Goal: Information Seeking & Learning: Learn about a topic

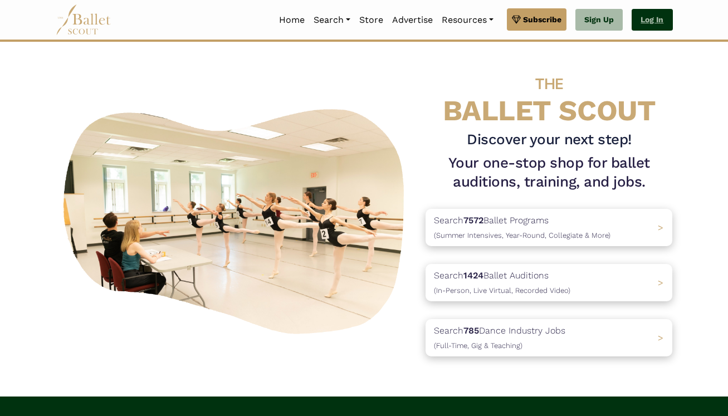
click at [656, 16] on link "Log In" at bounding box center [652, 20] width 41 height 22
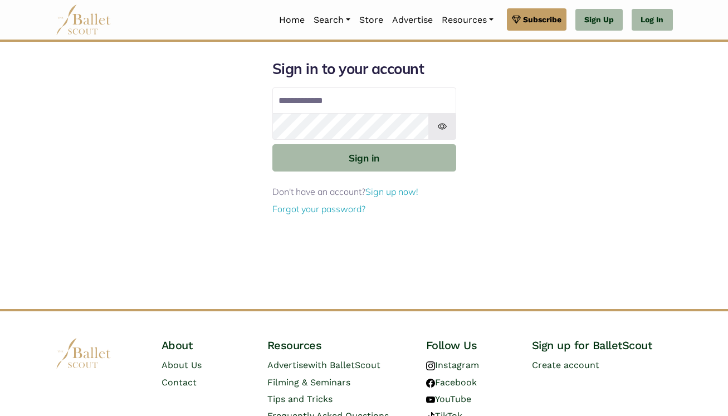
type input "**********"
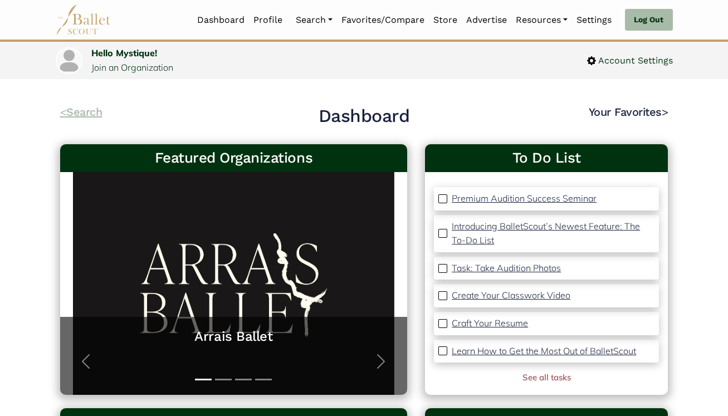
click at [86, 111] on link "< Search" at bounding box center [81, 111] width 42 height 13
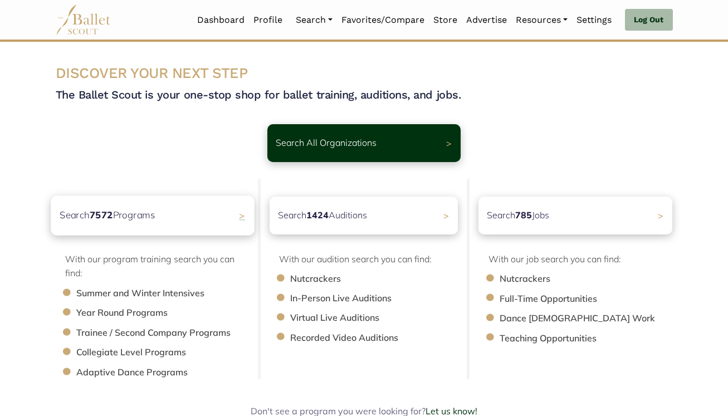
click at [111, 214] on b "7572" at bounding box center [100, 215] width 23 height 12
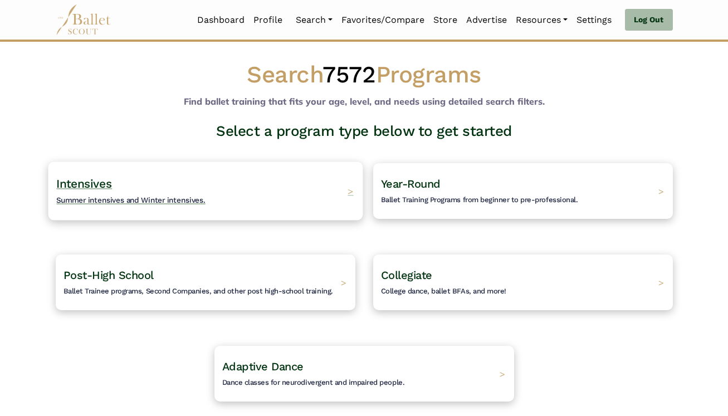
click at [114, 199] on span "Summer intensives and Winter intensives." at bounding box center [130, 200] width 149 height 9
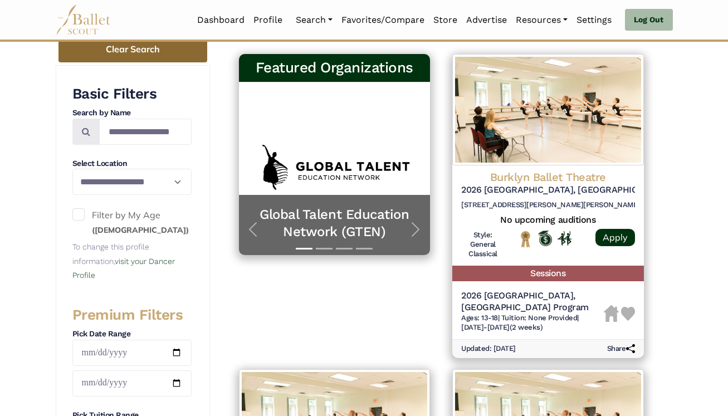
scroll to position [186, 0]
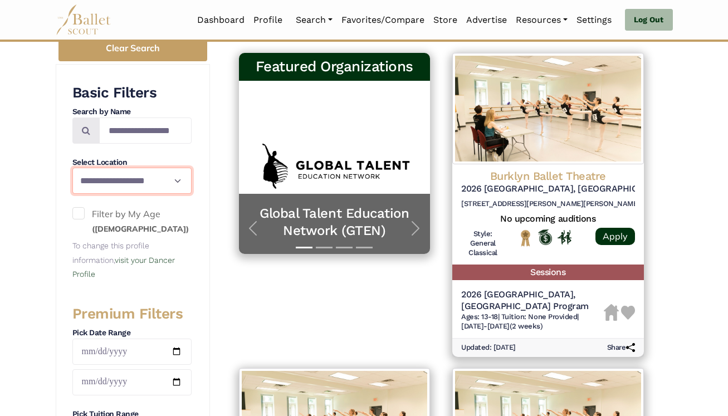
click at [177, 179] on select "**********" at bounding box center [131, 181] width 119 height 26
select select "**"
click at [72, 168] on select "**********" at bounding box center [131, 181] width 119 height 26
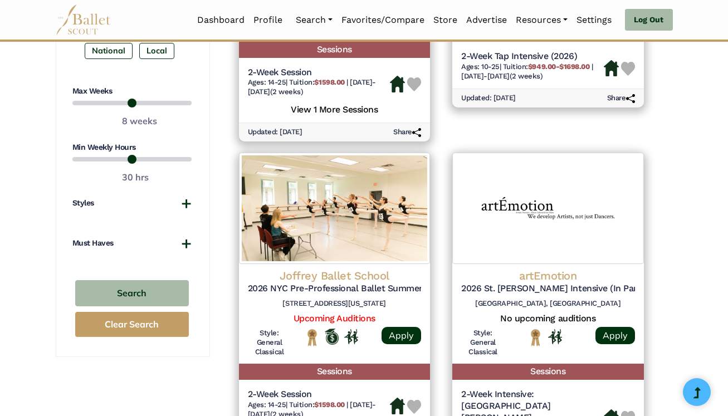
scroll to position [726, 0]
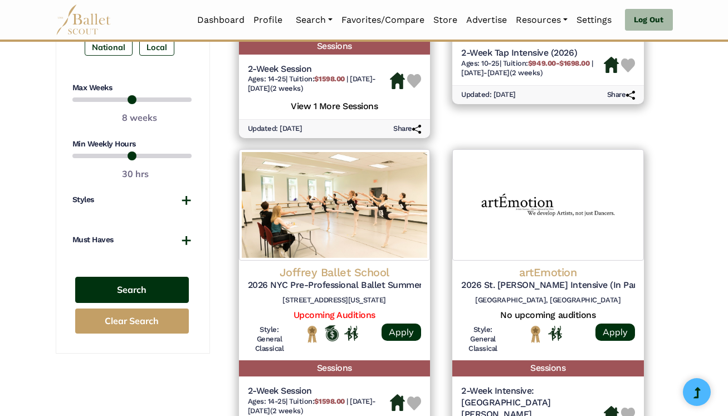
click at [156, 292] on button "Search" at bounding box center [132, 290] width 114 height 26
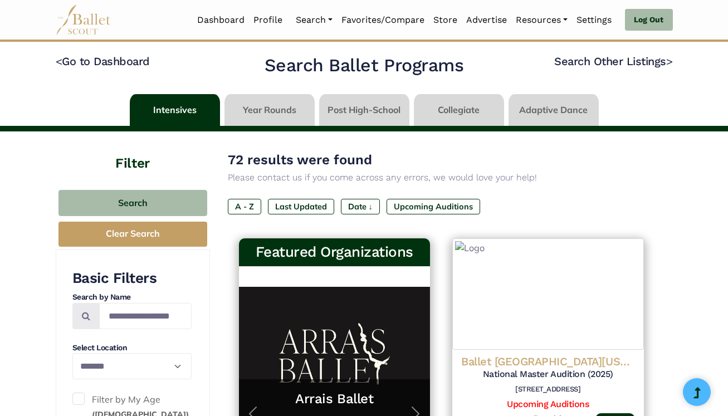
select select "**"
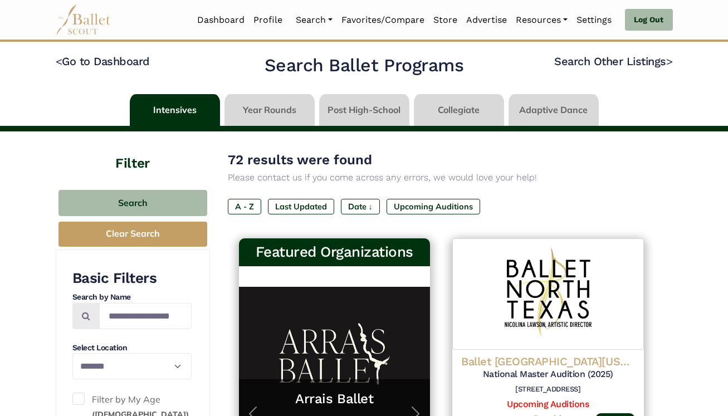
click at [188, 106] on link at bounding box center [175, 110] width 90 height 32
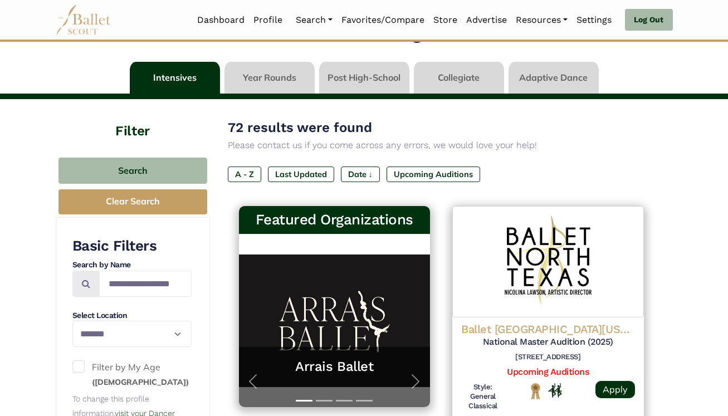
scroll to position [105, 0]
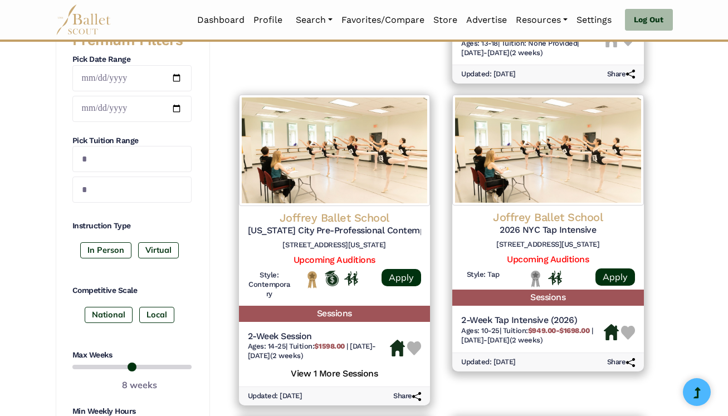
scroll to position [462, 0]
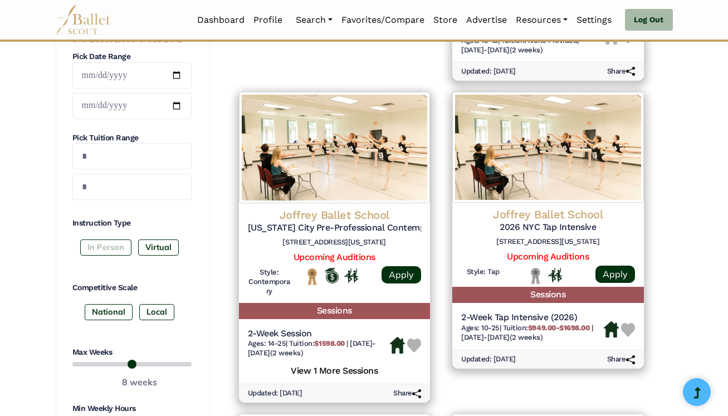
click at [101, 245] on label "In Person" at bounding box center [105, 248] width 51 height 16
click at [103, 313] on label "National" at bounding box center [109, 312] width 48 height 16
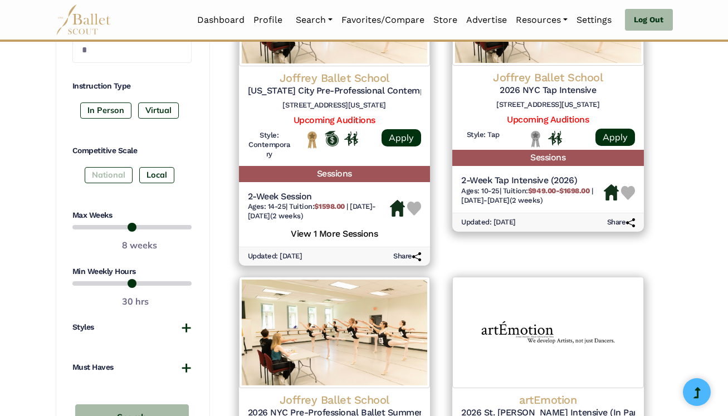
scroll to position [601, 0]
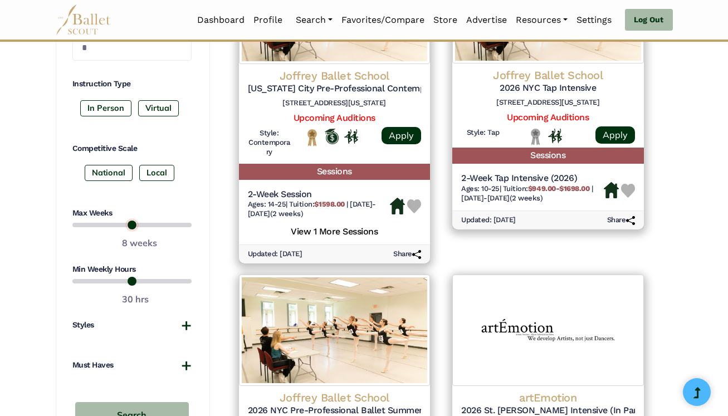
type input "*"
drag, startPoint x: 188, startPoint y: 224, endPoint x: 98, endPoint y: 222, distance: 90.3
click at [98, 222] on input "range" at bounding box center [131, 224] width 119 height 13
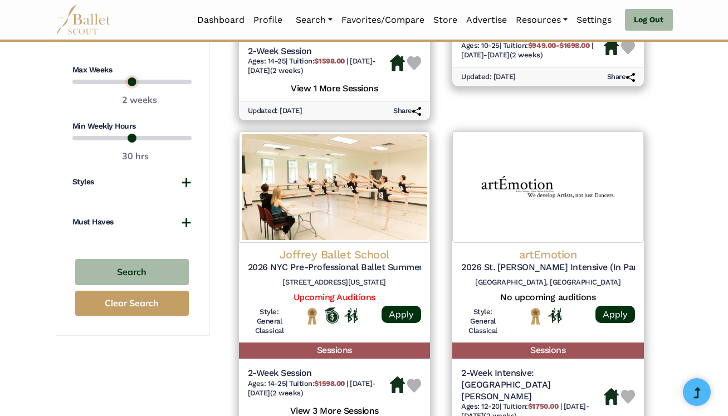
scroll to position [745, 0]
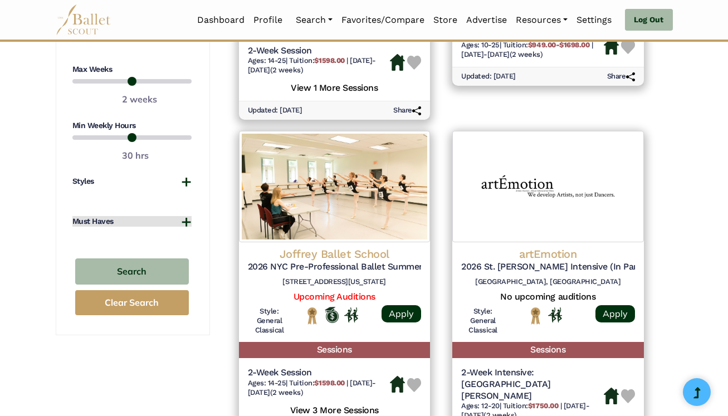
click at [186, 222] on button "Must Haves" at bounding box center [131, 221] width 119 height 11
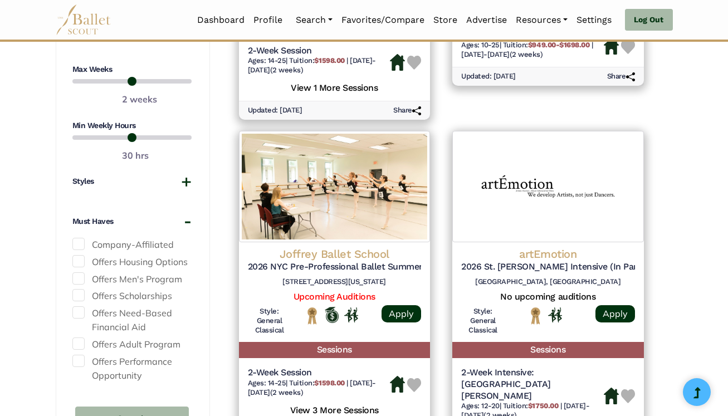
click at [79, 244] on span at bounding box center [78, 244] width 12 height 12
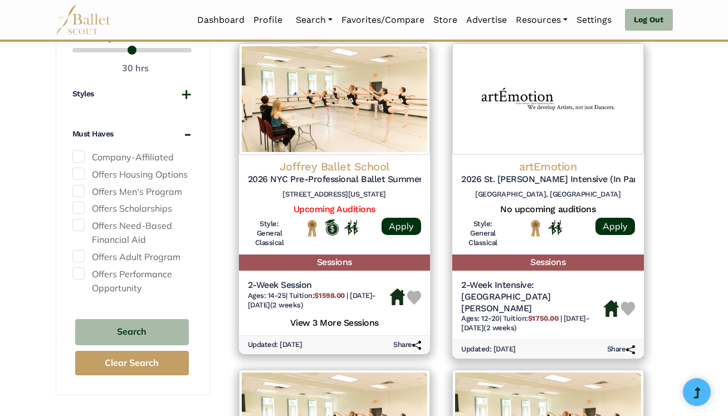
scroll to position [837, 0]
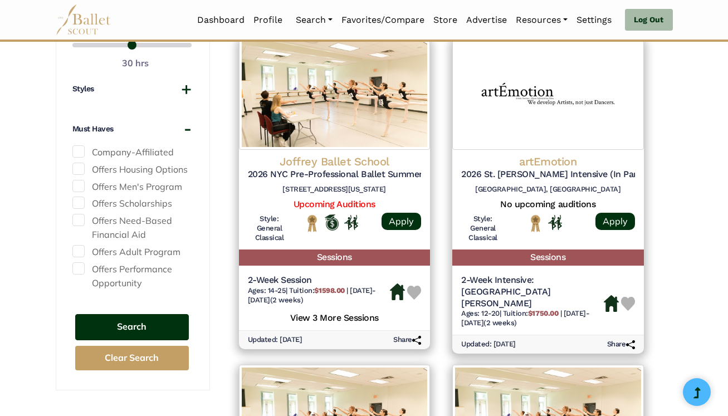
click at [145, 322] on button "Search" at bounding box center [132, 327] width 114 height 26
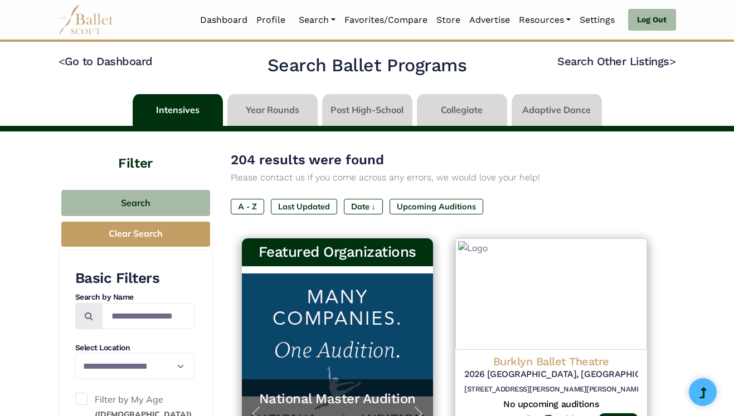
type input "*"
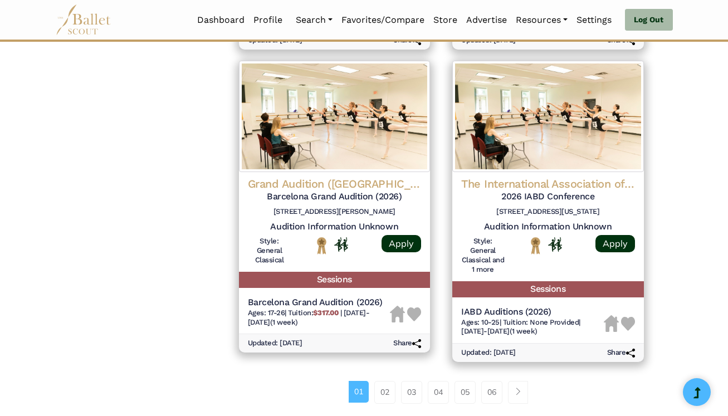
scroll to position [1428, 0]
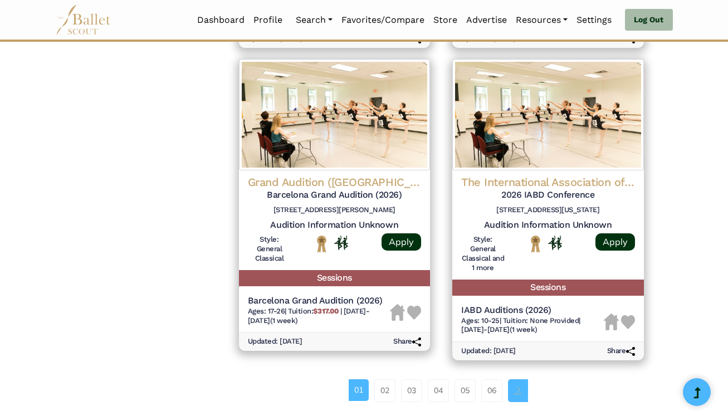
click at [519, 386] on span "Page navigation example" at bounding box center [518, 390] width 8 height 8
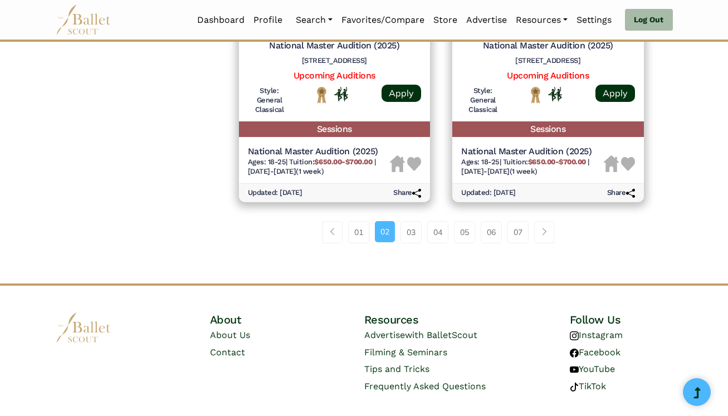
scroll to position [1621, 0]
